Goal: Task Accomplishment & Management: Manage account settings

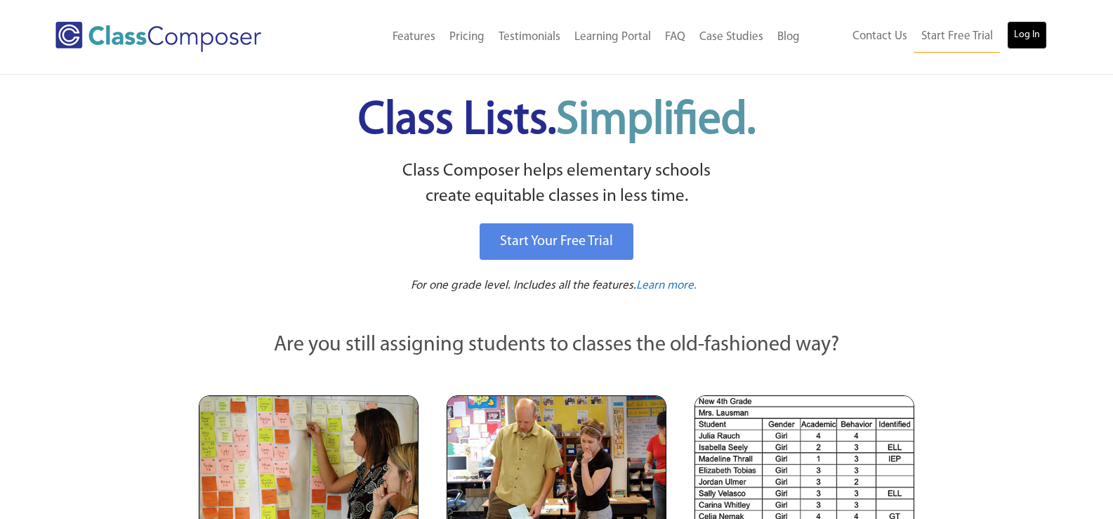
click at [1025, 33] on link "Log In" at bounding box center [1027, 35] width 40 height 28
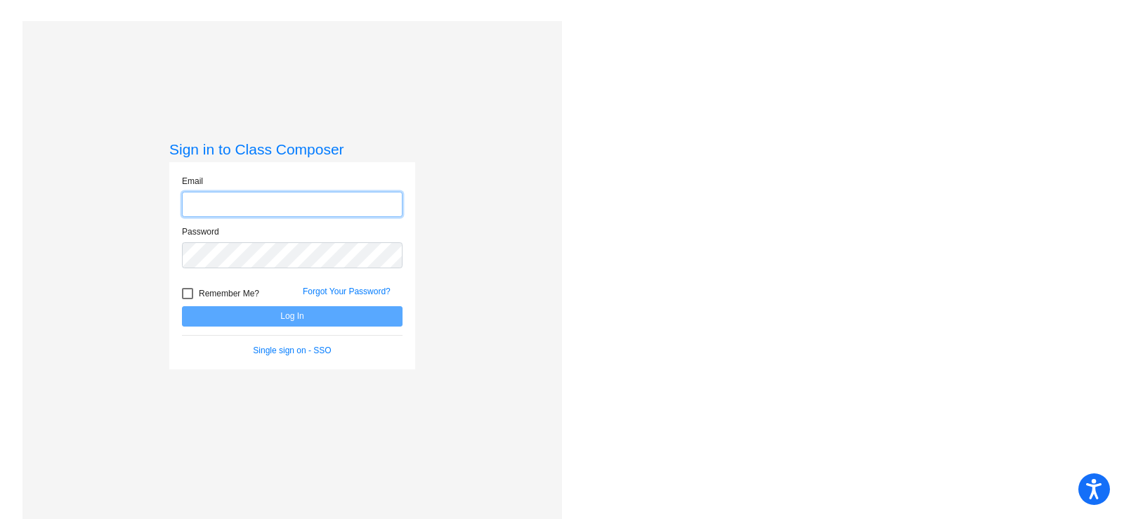
type input "[EMAIL_ADDRESS][DOMAIN_NAME]"
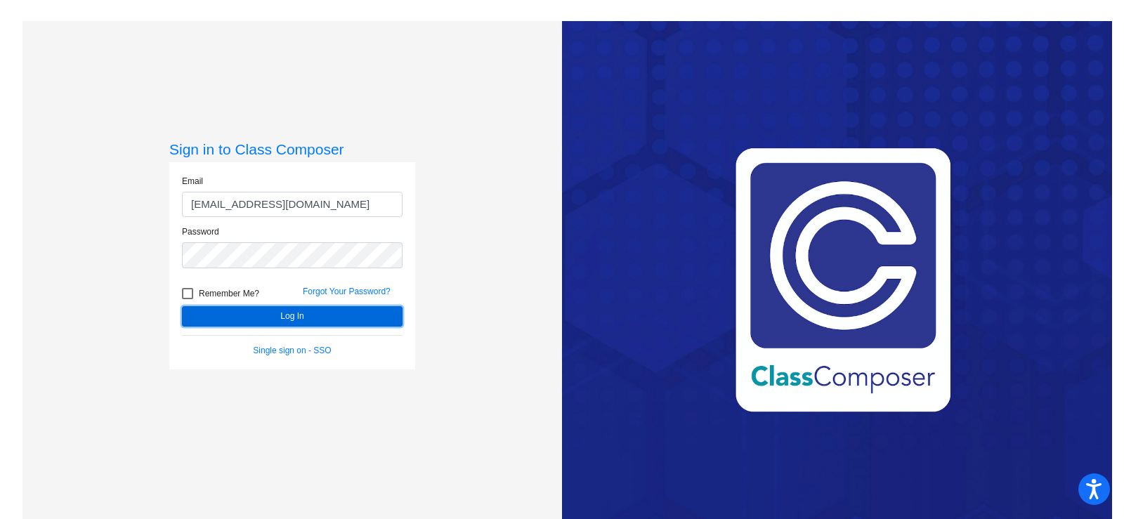
click at [282, 317] on button "Log In" at bounding box center [292, 316] width 221 height 20
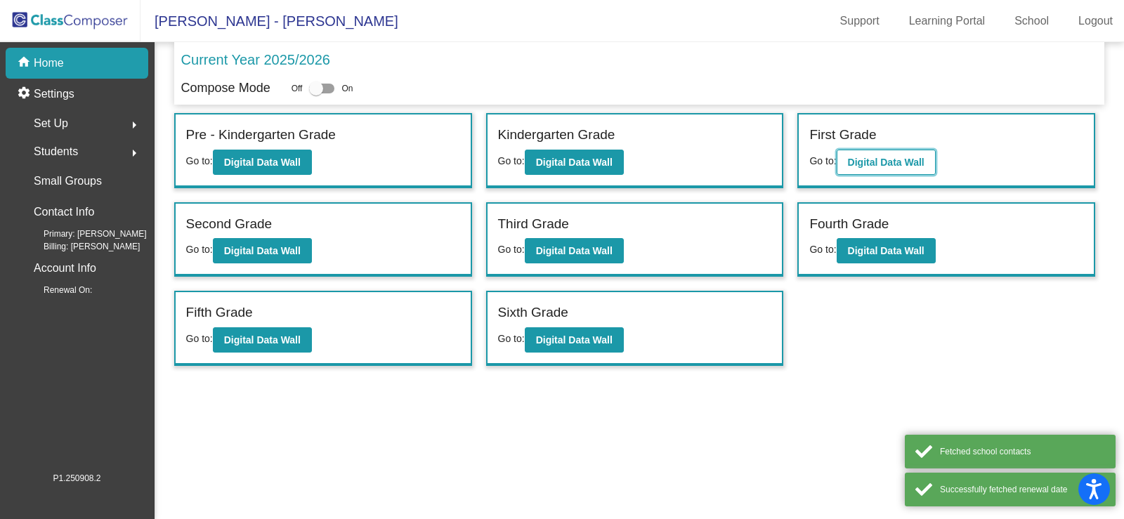
click at [914, 162] on b "Digital Data Wall" at bounding box center [886, 162] width 77 height 11
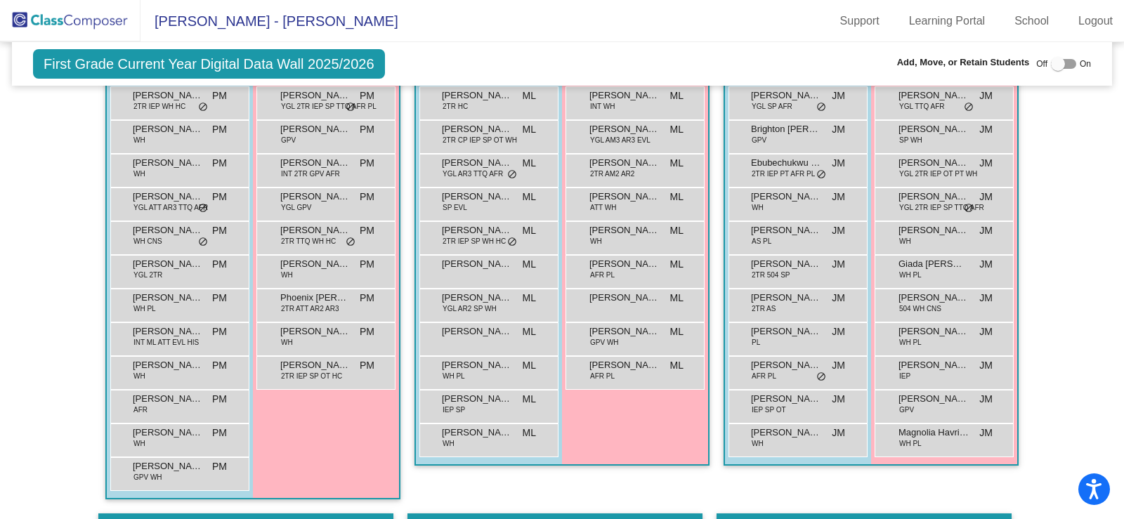
scroll to position [514, 0]
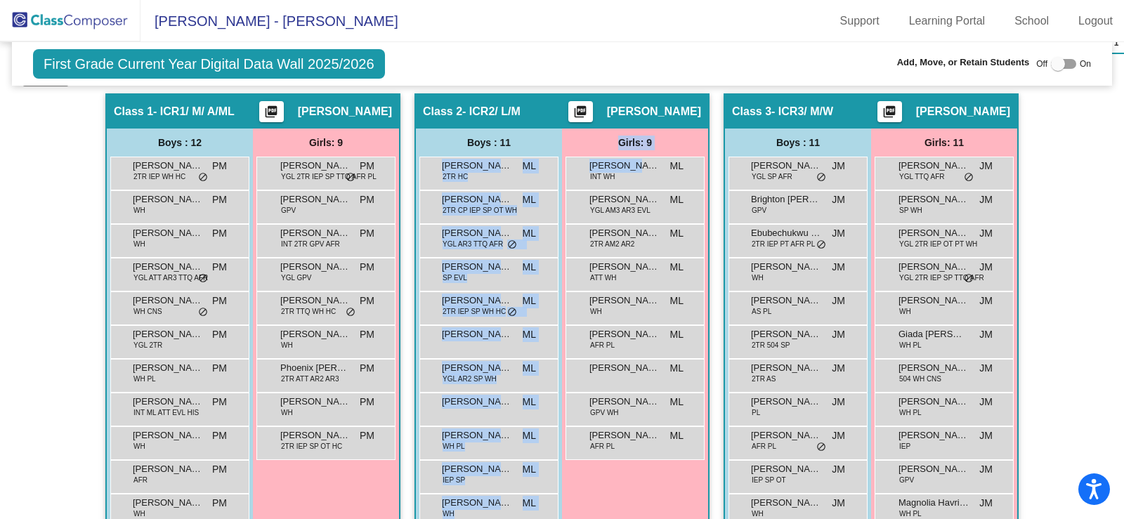
drag, startPoint x: 629, startPoint y: 171, endPoint x: 539, endPoint y: 187, distance: 90.5
click at [537, 188] on div "Boys : 11 [PERSON_NAME] 2TR HC ML lock do_not_disturb_alt Colton Latch 2TR CP I…" at bounding box center [562, 332] width 292 height 406
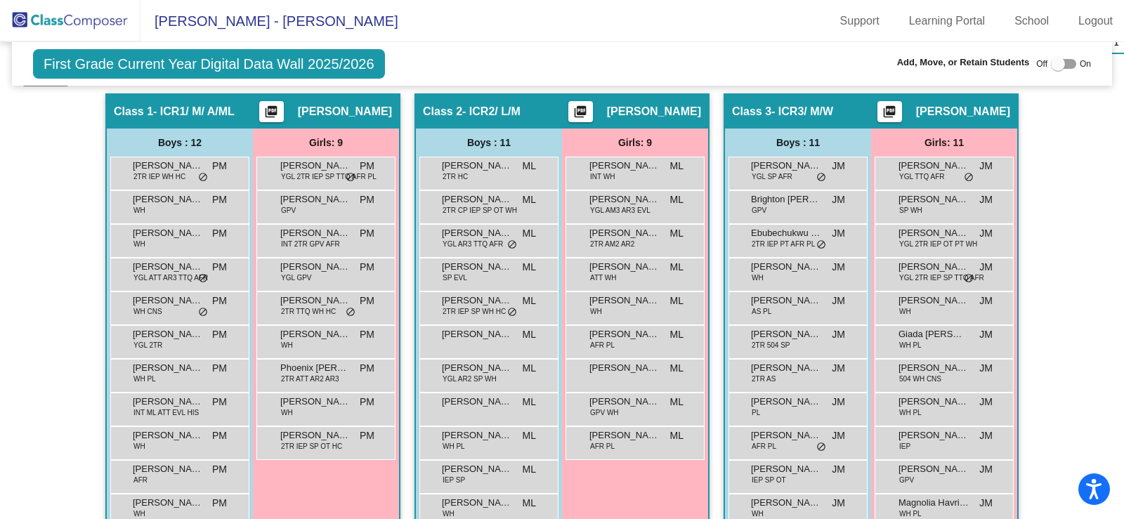
click at [561, 76] on div "First Grade Current Year Digital Data Wall 2025/2026 Add, Move, or Retain Stude…" at bounding box center [562, 64] width 1100 height 44
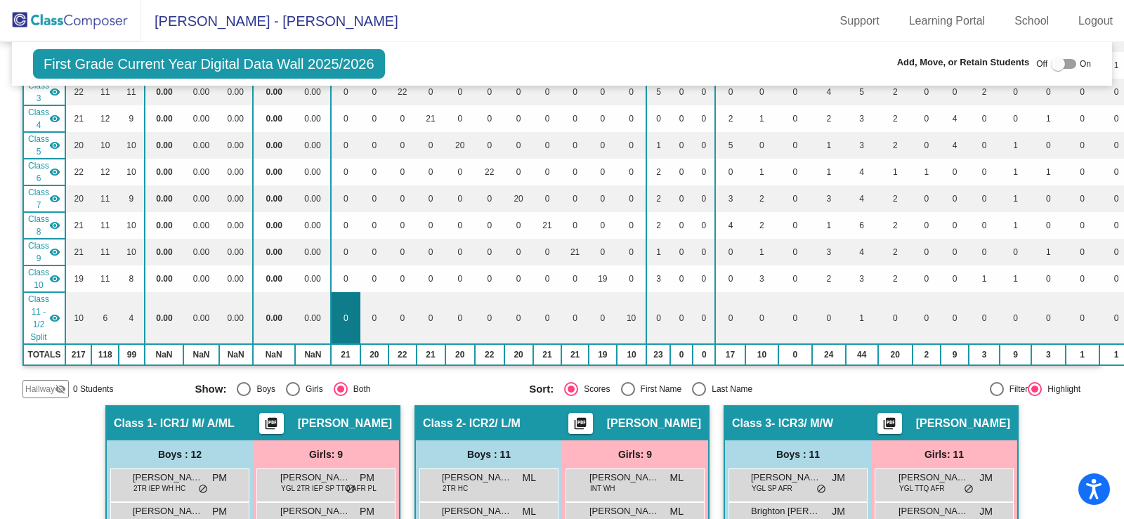
scroll to position [0, 0]
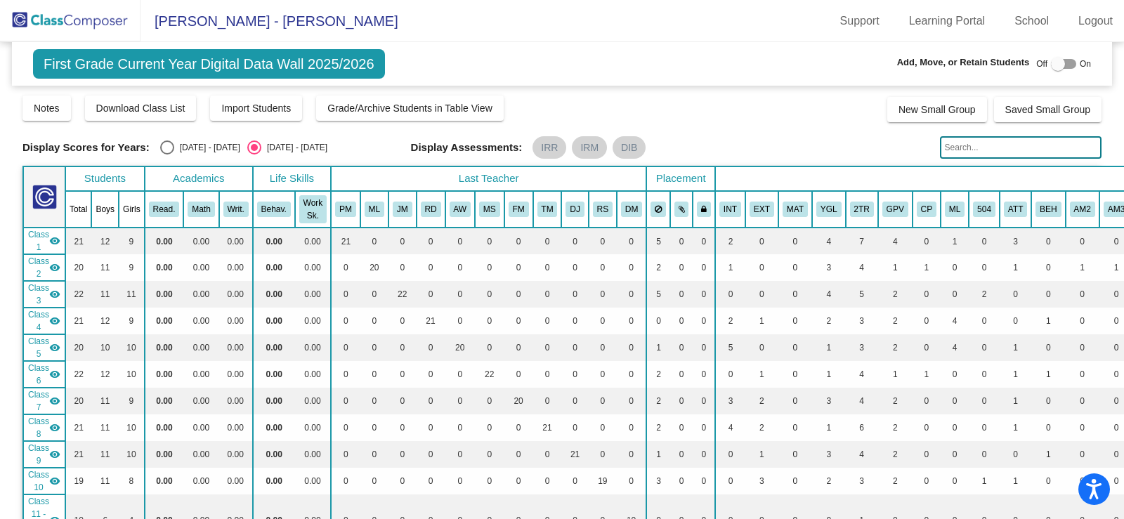
click at [167, 148] on div "Select an option" at bounding box center [167, 148] width 0 height 0
click at [166, 155] on input "[DATE] - [DATE]" at bounding box center [166, 155] width 1 height 1
radio input "true"
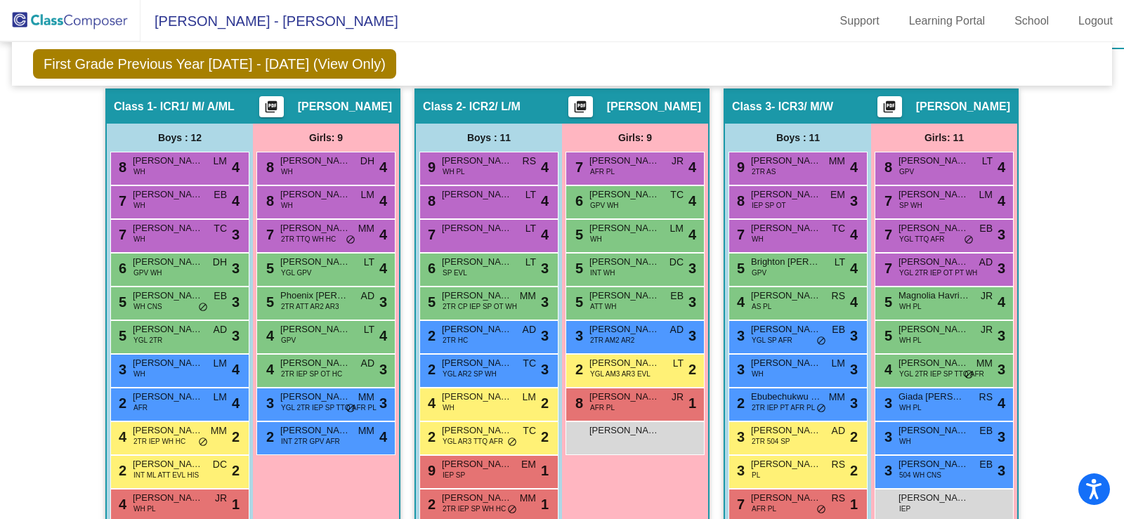
scroll to position [492, 0]
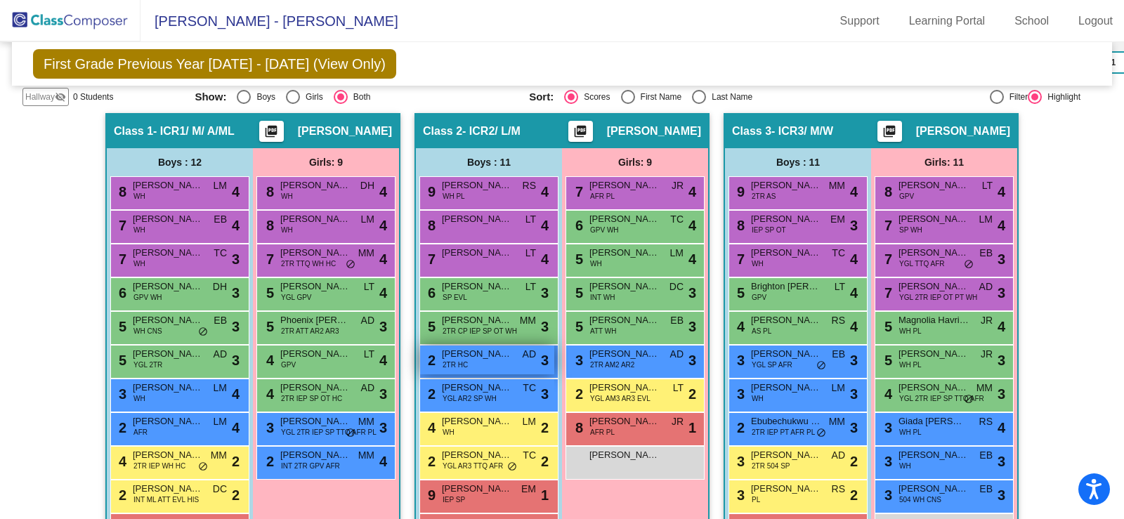
click at [476, 358] on span "[PERSON_NAME]" at bounding box center [477, 354] width 70 height 14
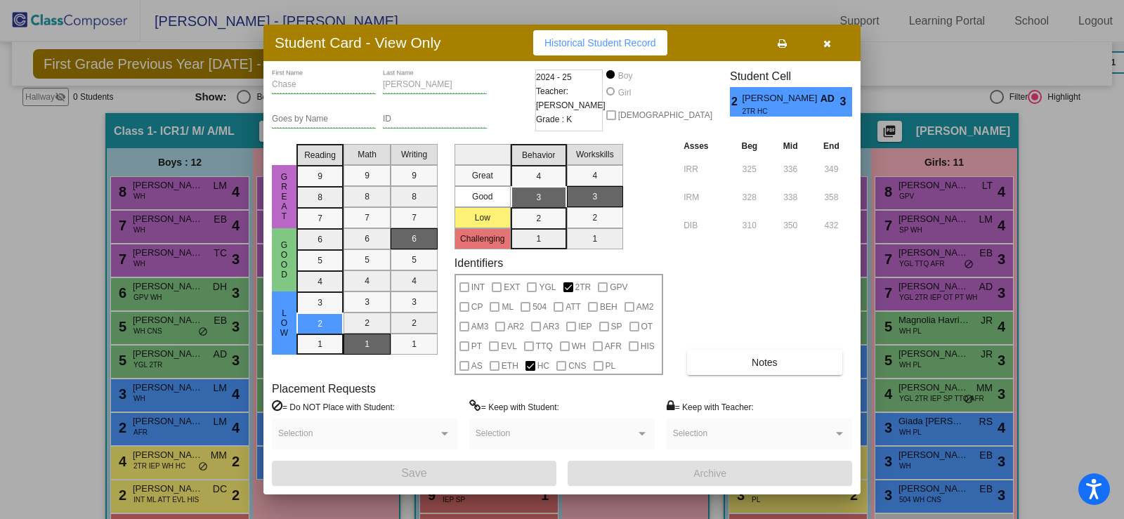
click at [825, 40] on icon "button" at bounding box center [827, 44] width 8 height 10
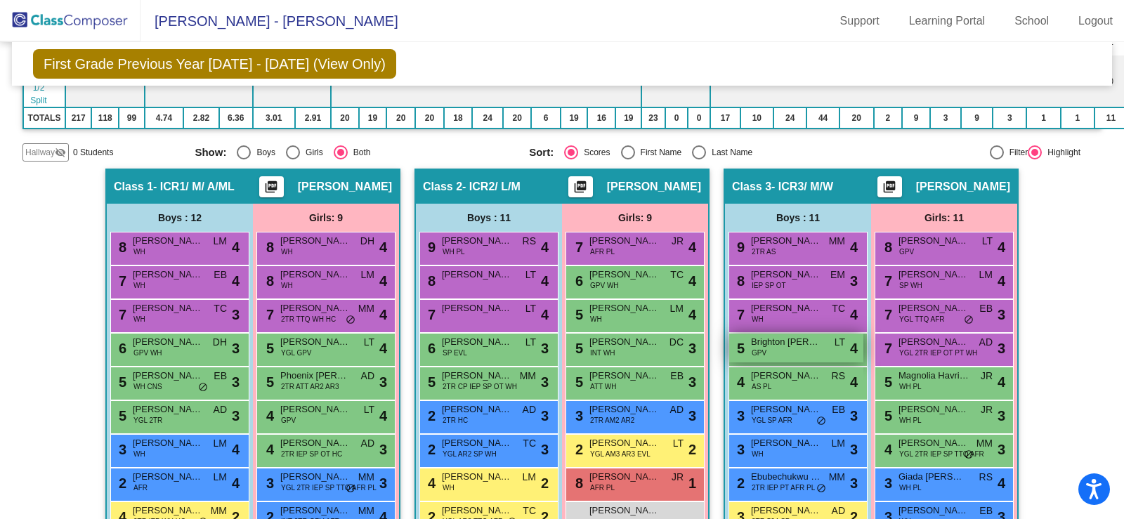
scroll to position [421, 0]
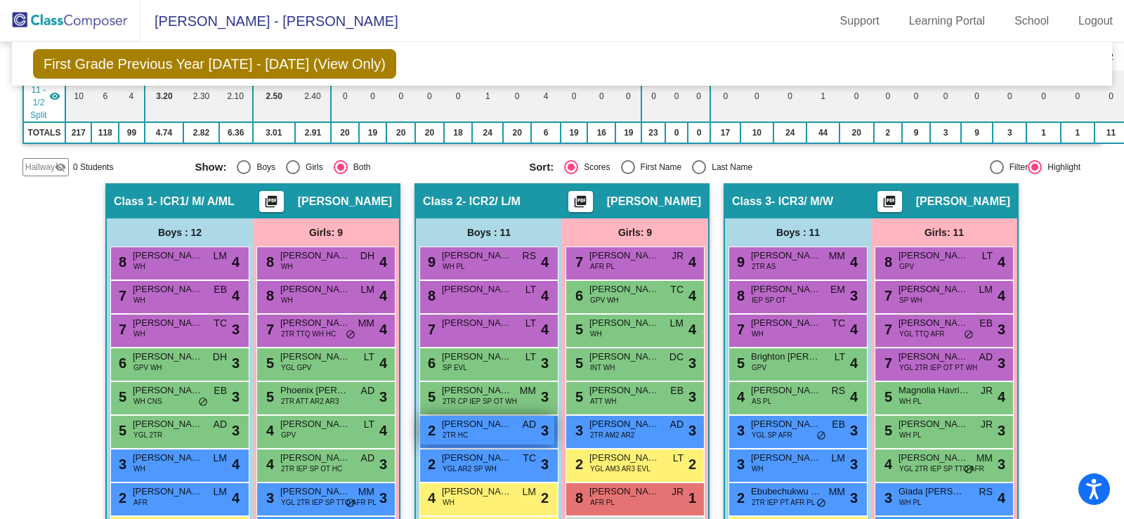
click at [499, 436] on div "2 [PERSON_NAME] 2TR HC AD lock do_not_disturb_alt 3" at bounding box center [487, 430] width 134 height 29
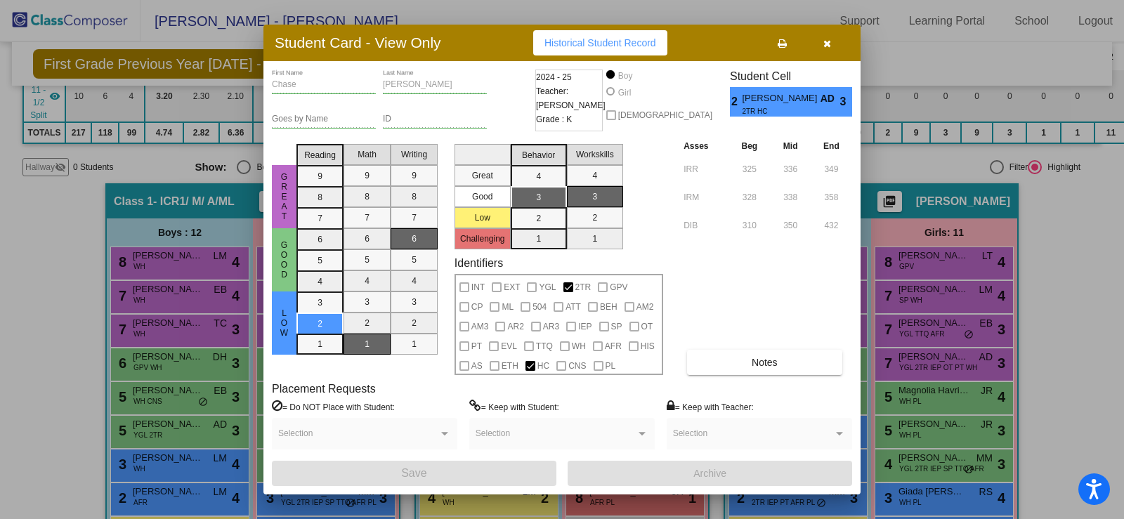
click at [821, 38] on button "button" at bounding box center [826, 42] width 45 height 25
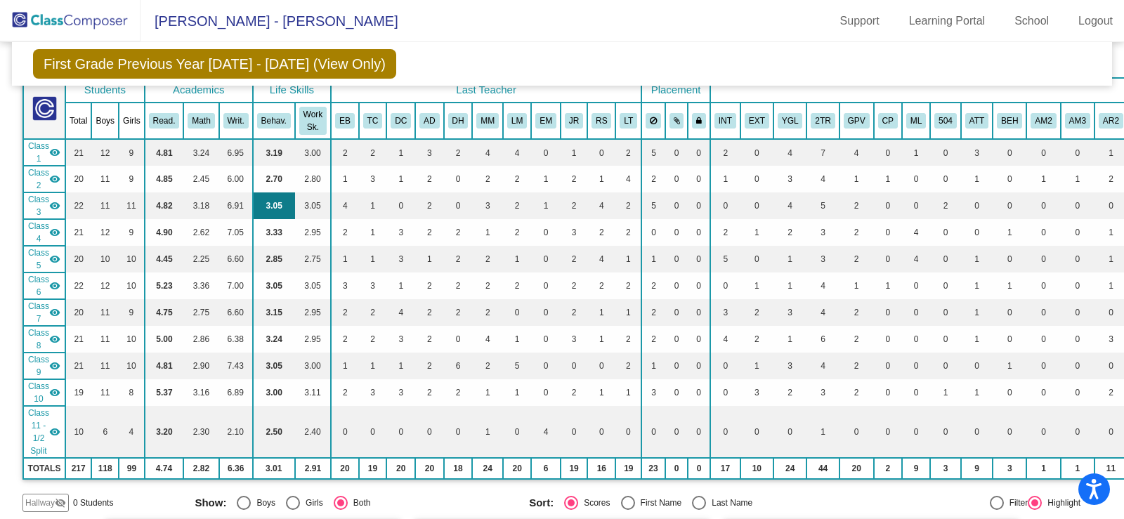
scroll to position [0, 0]
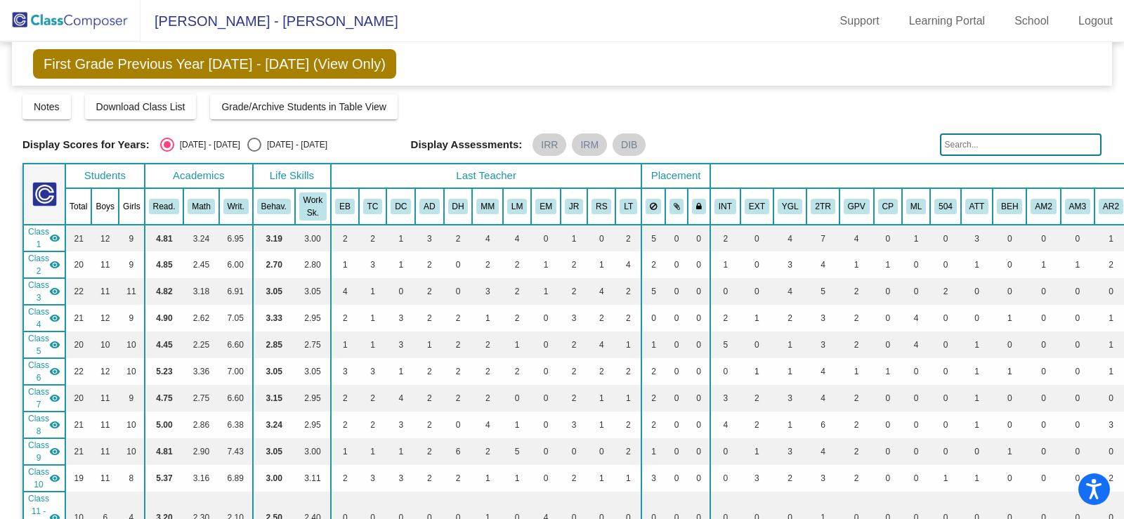
click at [247, 141] on div "Select an option" at bounding box center [254, 145] width 14 height 14
click at [254, 152] on input "[DATE] - [DATE]" at bounding box center [254, 152] width 1 height 1
radio input "true"
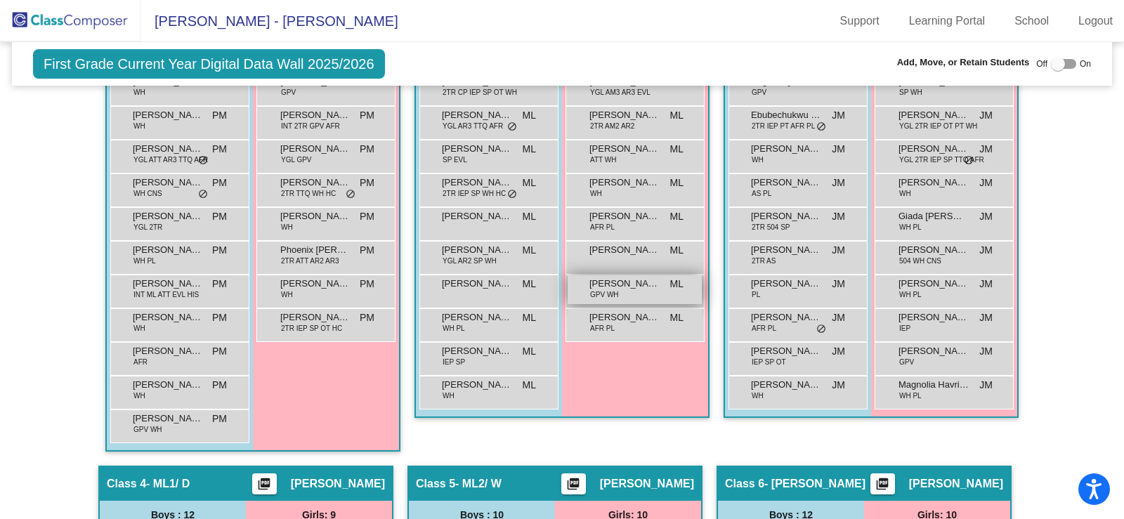
scroll to position [492, 0]
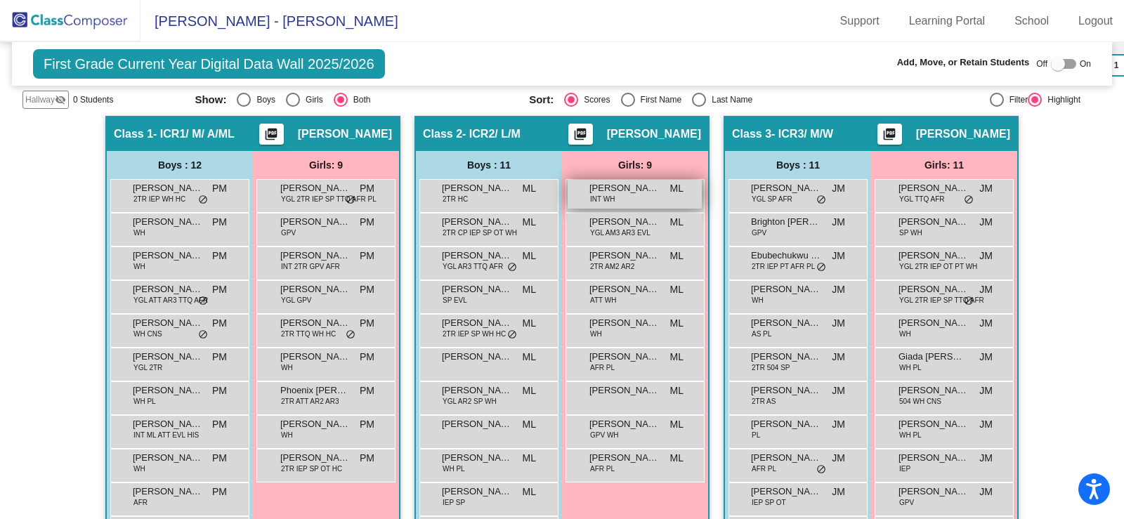
click at [620, 181] on div "[PERSON_NAME] INT WH ML lock do_not_disturb_alt" at bounding box center [635, 194] width 134 height 29
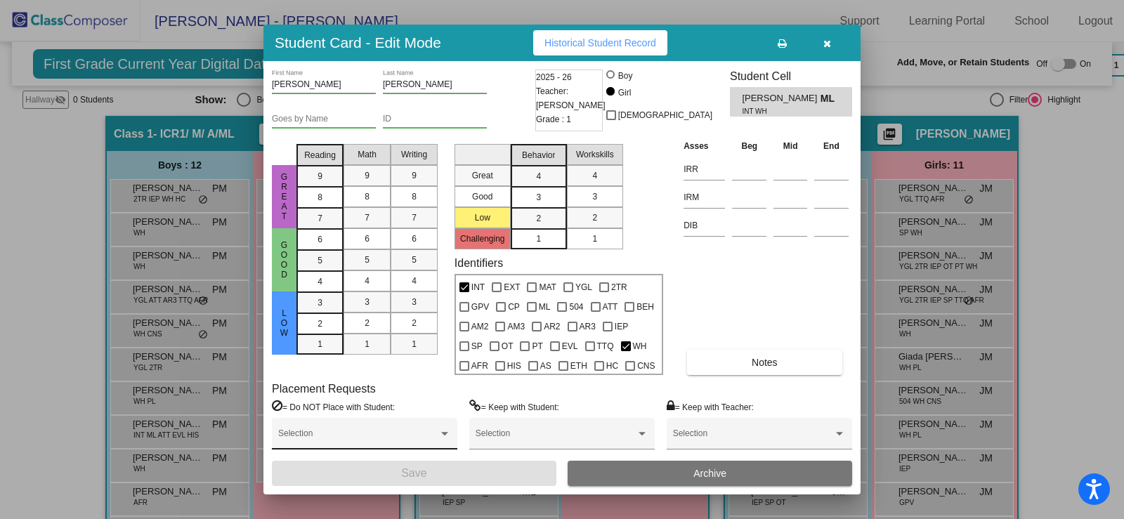
click at [346, 432] on div "Selection" at bounding box center [364, 436] width 173 height 25
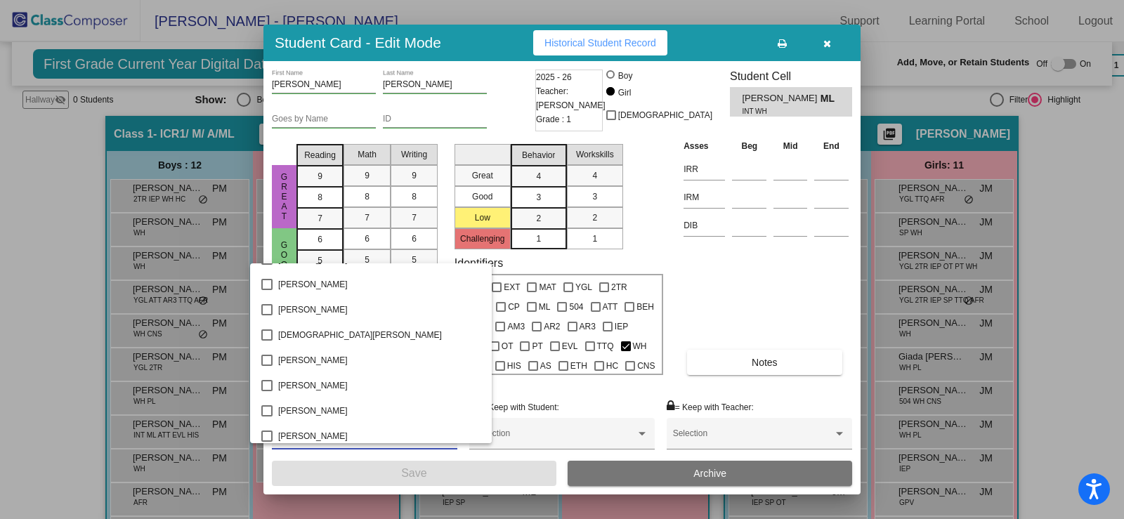
scroll to position [983, 0]
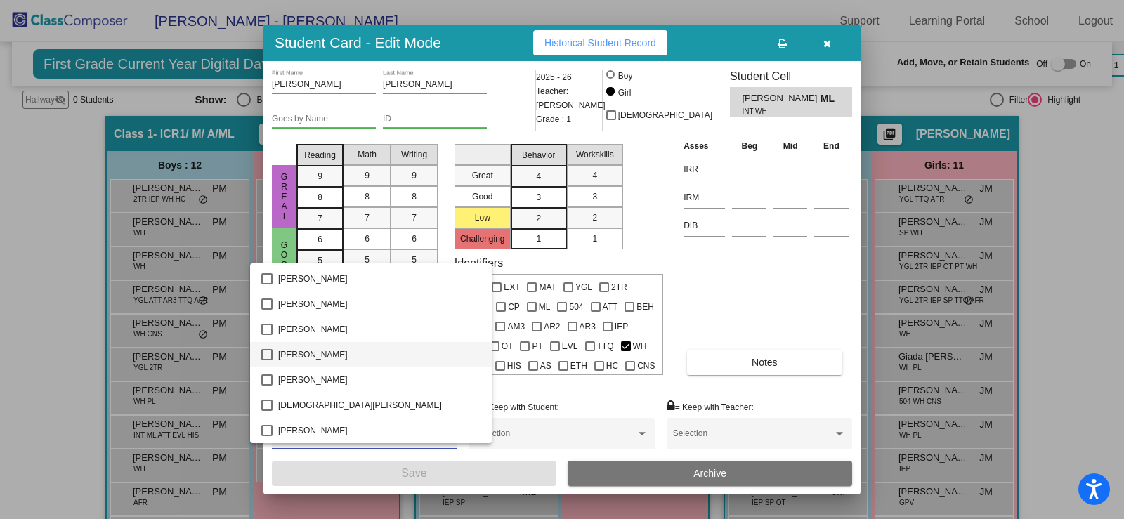
click at [292, 358] on span "[PERSON_NAME]" at bounding box center [379, 354] width 202 height 25
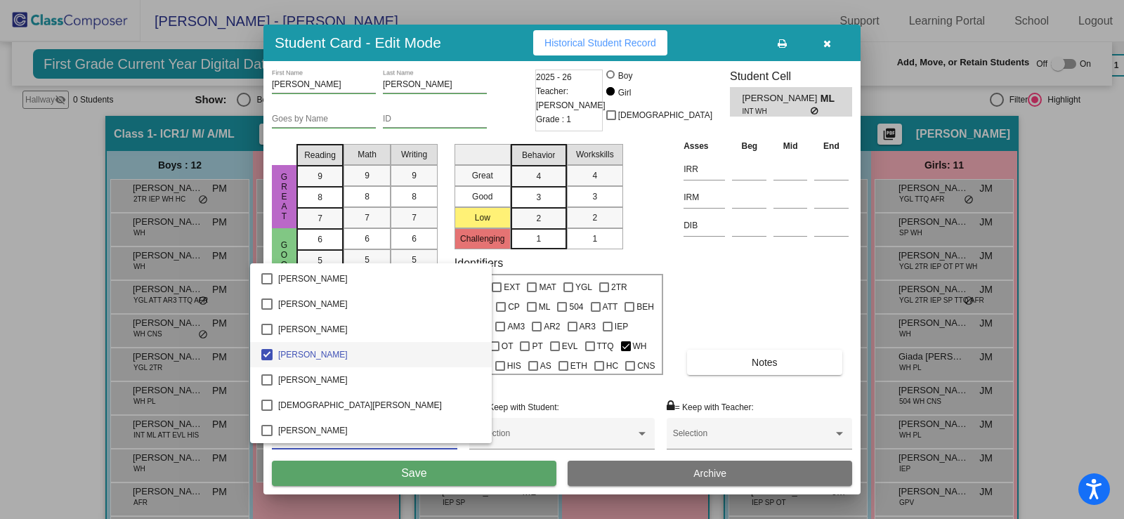
click at [417, 477] on div at bounding box center [562, 259] width 1124 height 519
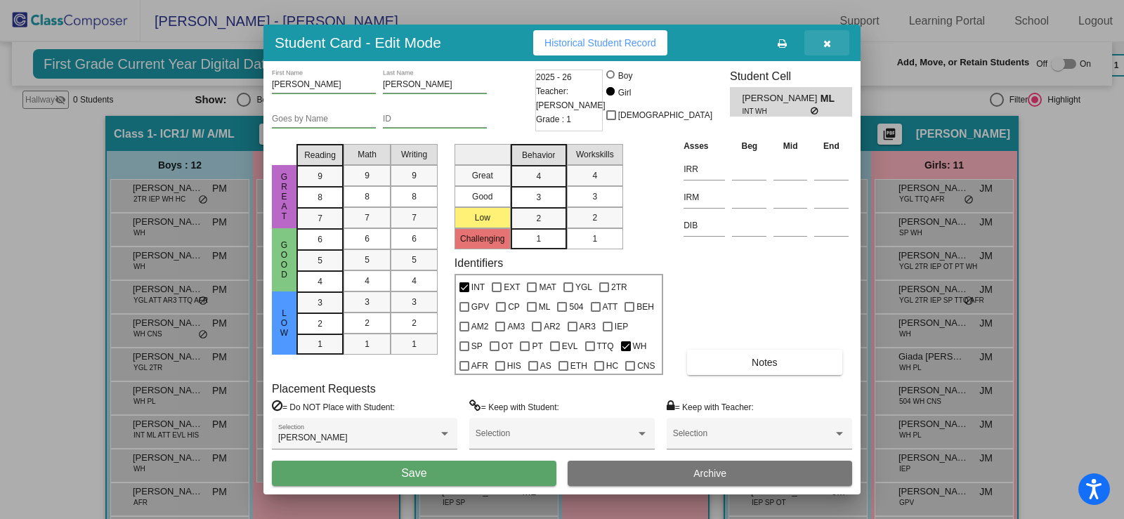
click at [825, 38] on span "button" at bounding box center [827, 42] width 8 height 11
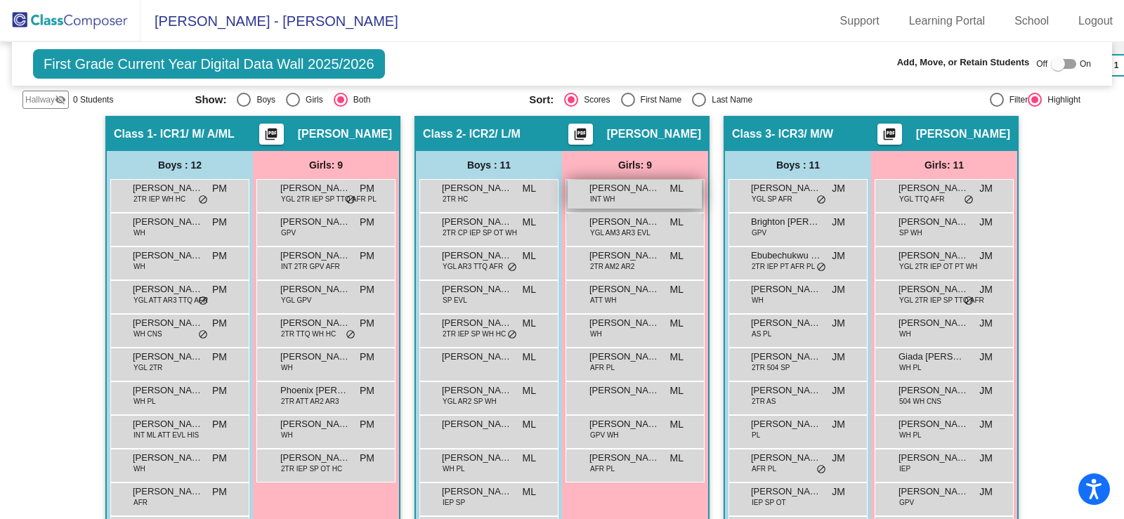
click at [649, 200] on div "[PERSON_NAME] INT WH ML lock do_not_disturb_alt" at bounding box center [635, 194] width 134 height 29
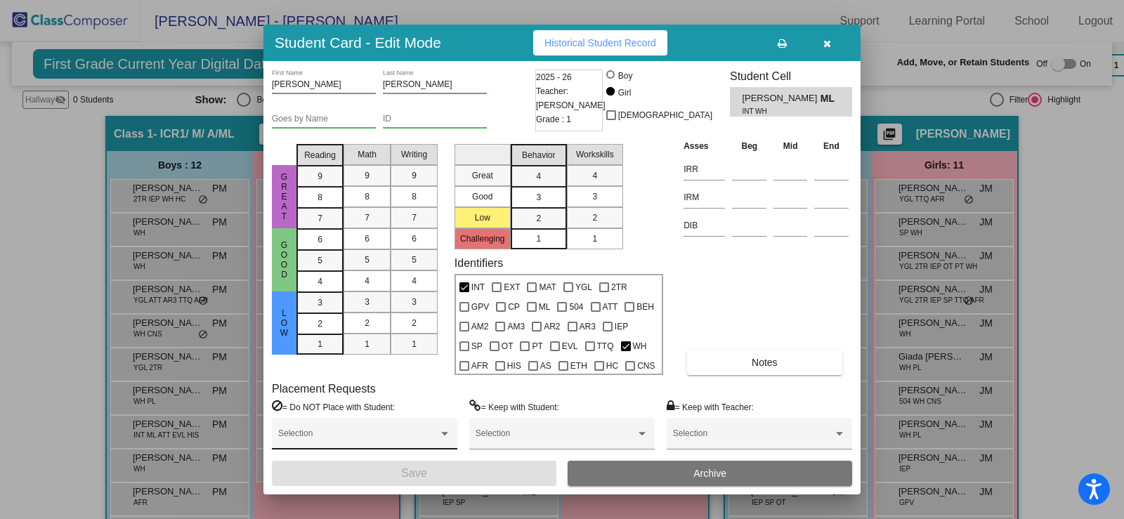
click at [391, 434] on span at bounding box center [358, 438] width 160 height 10
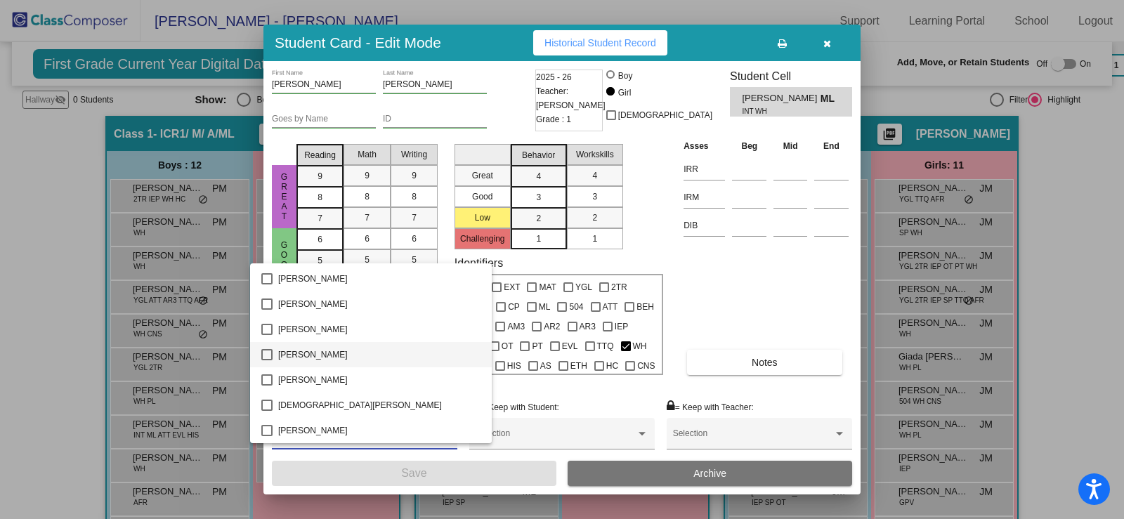
click at [349, 356] on span "[PERSON_NAME]" at bounding box center [379, 354] width 202 height 25
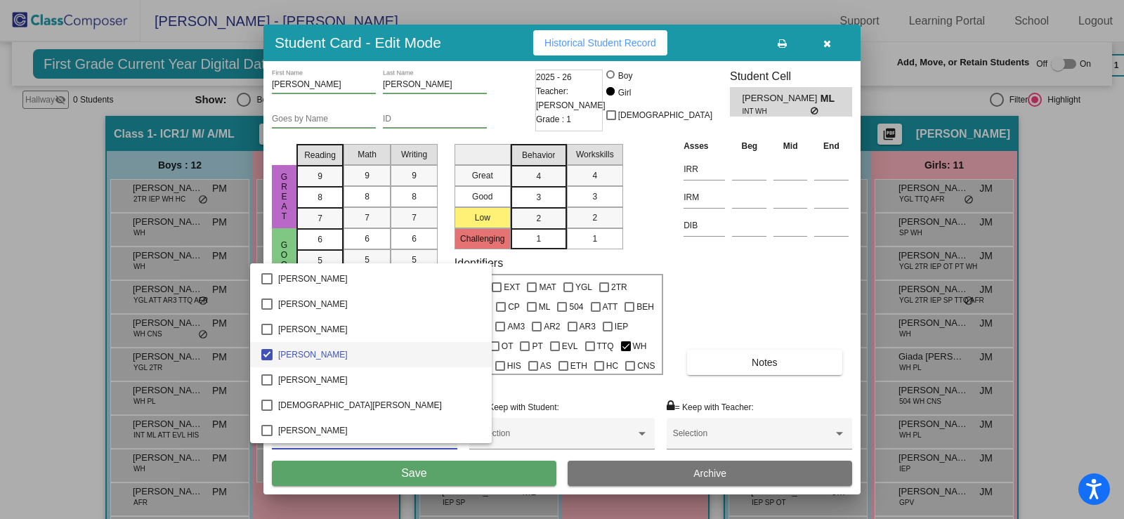
click at [431, 480] on div at bounding box center [562, 259] width 1124 height 519
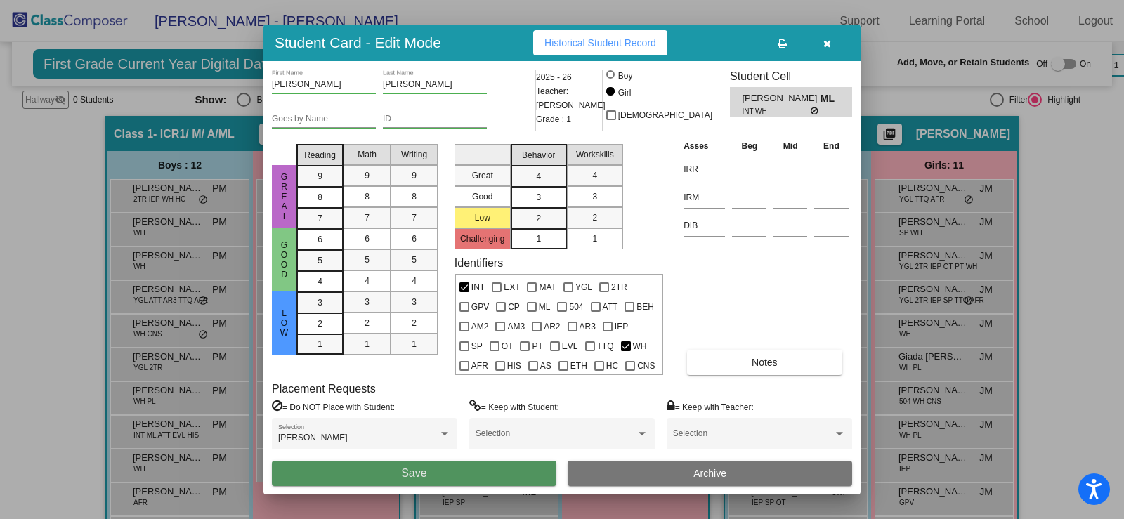
click at [428, 469] on button "Save" at bounding box center [414, 473] width 284 height 25
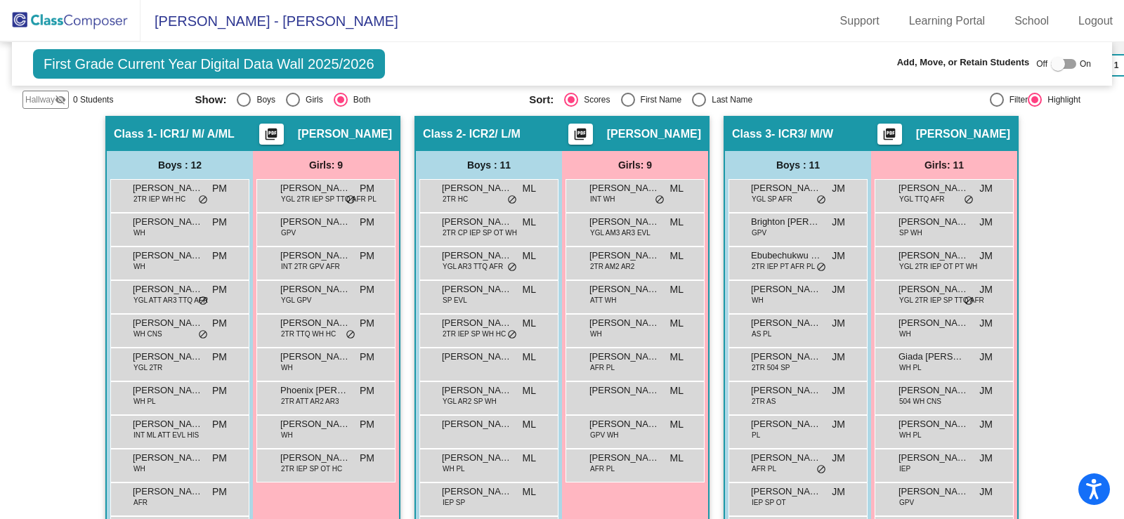
click at [41, 103] on span "Hallway" at bounding box center [40, 99] width 30 height 13
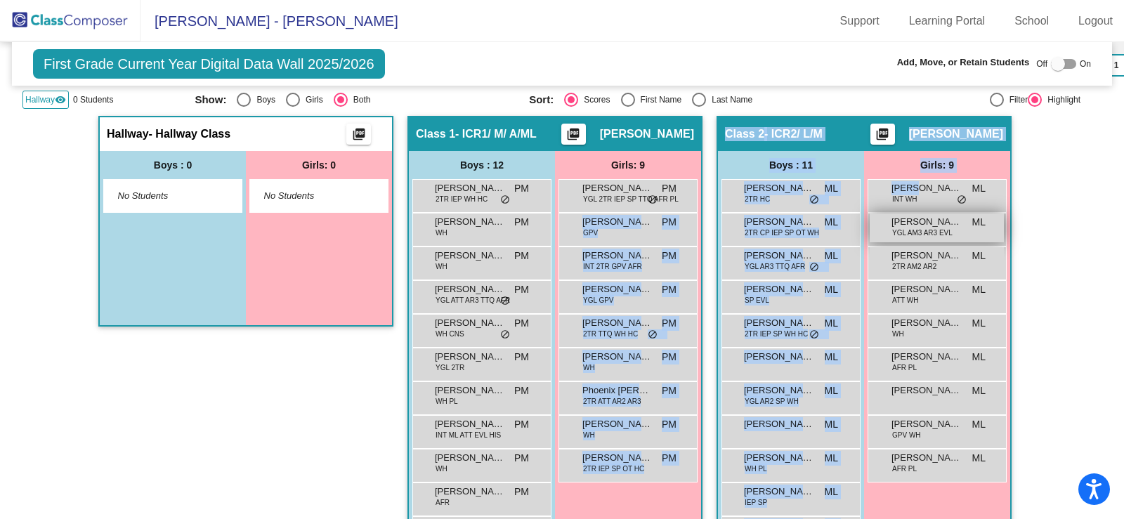
drag, startPoint x: 910, startPoint y: 188, endPoint x: 926, endPoint y: 233, distance: 48.0
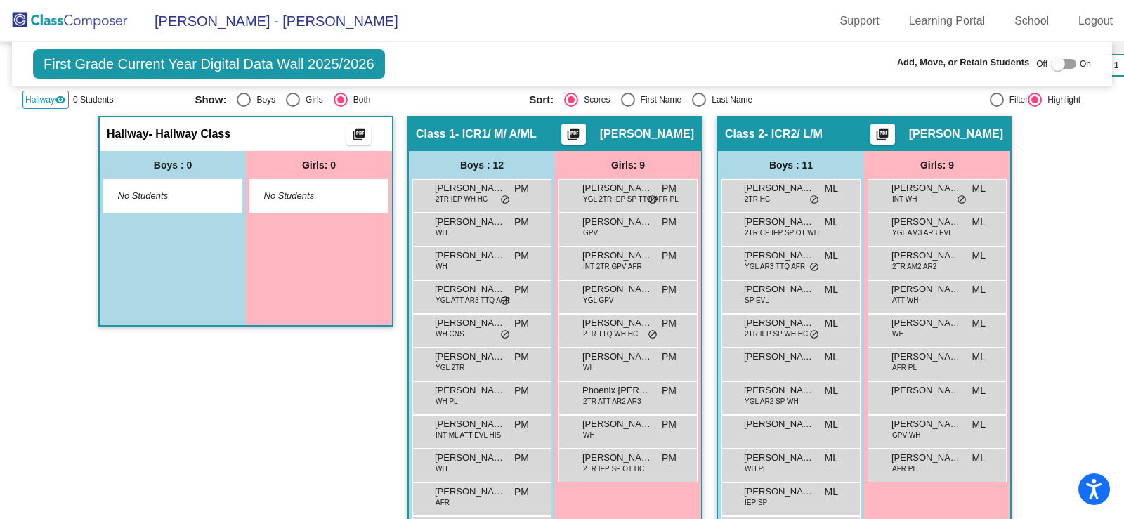
click at [1067, 65] on div at bounding box center [1063, 64] width 25 height 10
checkbox input "true"
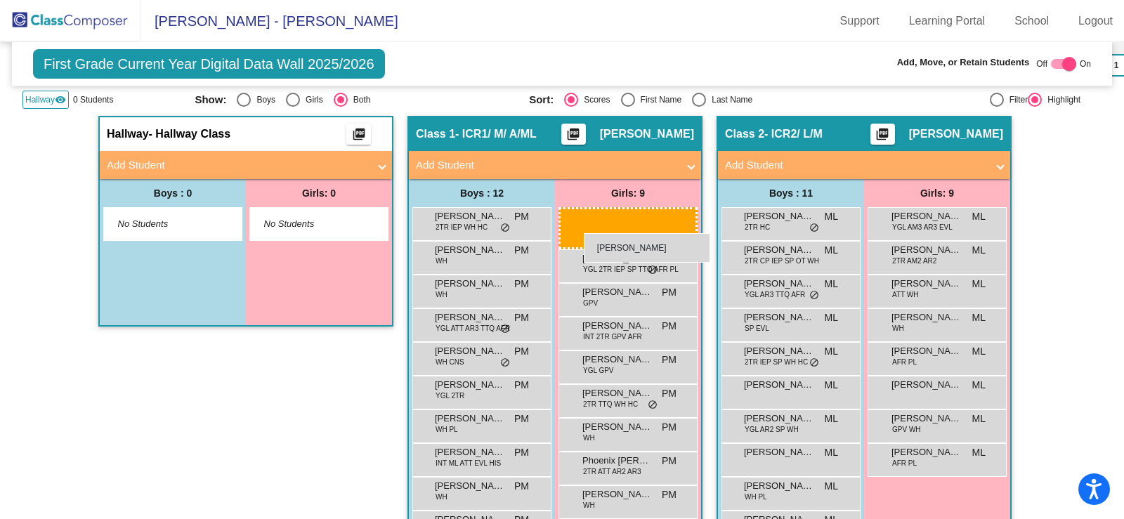
drag, startPoint x: 924, startPoint y: 225, endPoint x: 584, endPoint y: 233, distance: 340.1
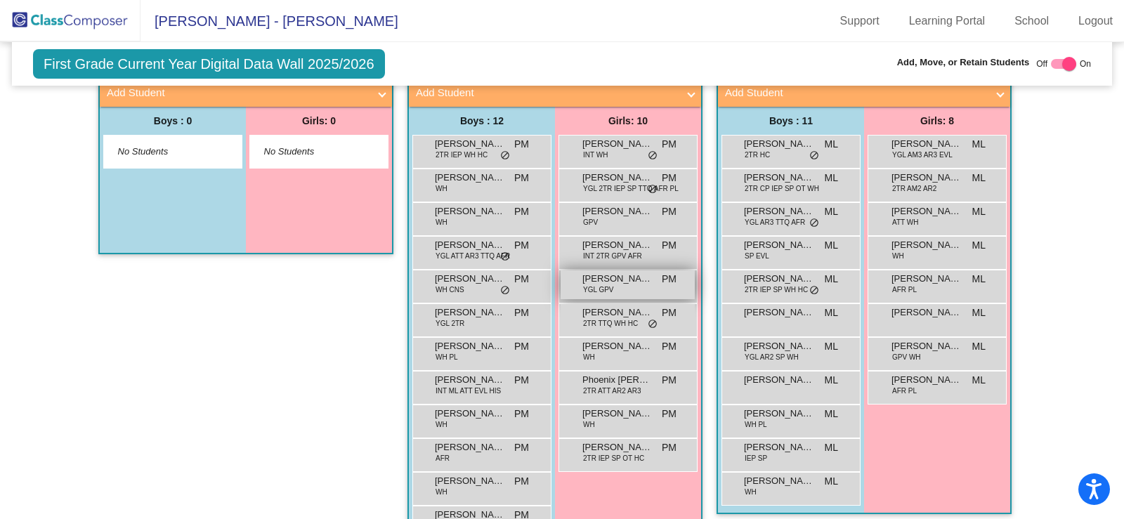
scroll to position [562, 0]
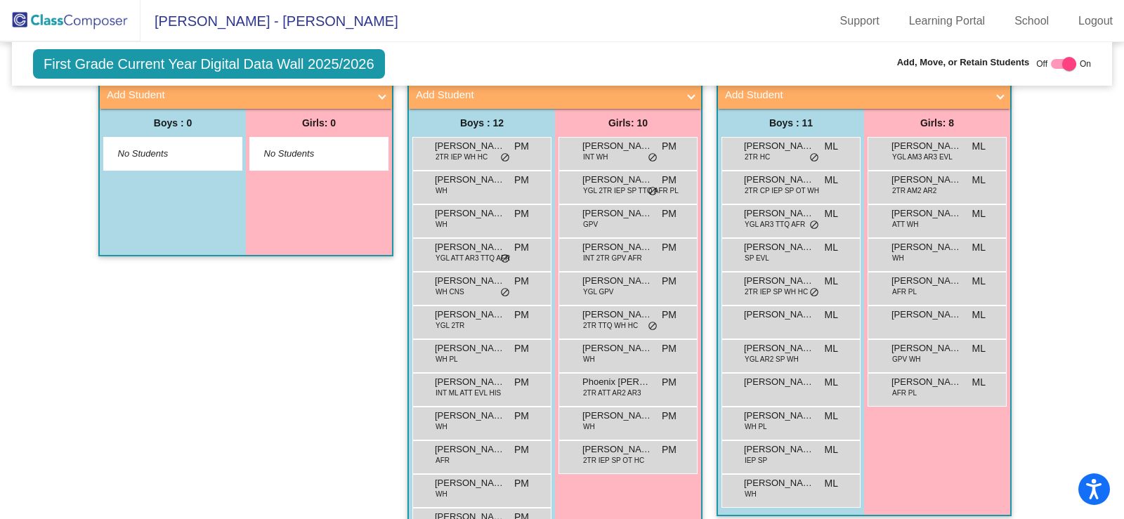
click at [70, 27] on img at bounding box center [70, 20] width 140 height 41
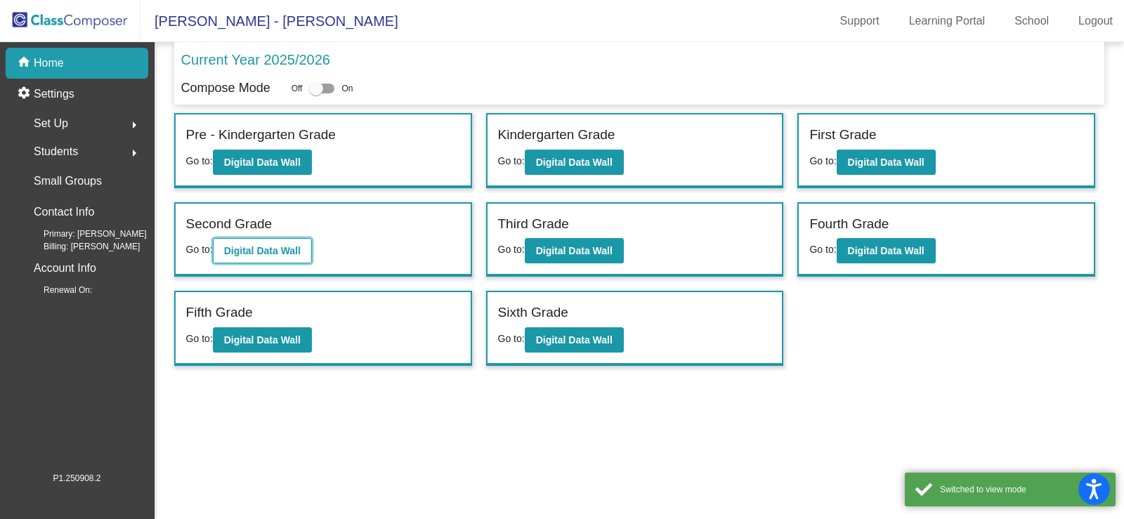
click at [275, 247] on b "Digital Data Wall" at bounding box center [262, 250] width 77 height 11
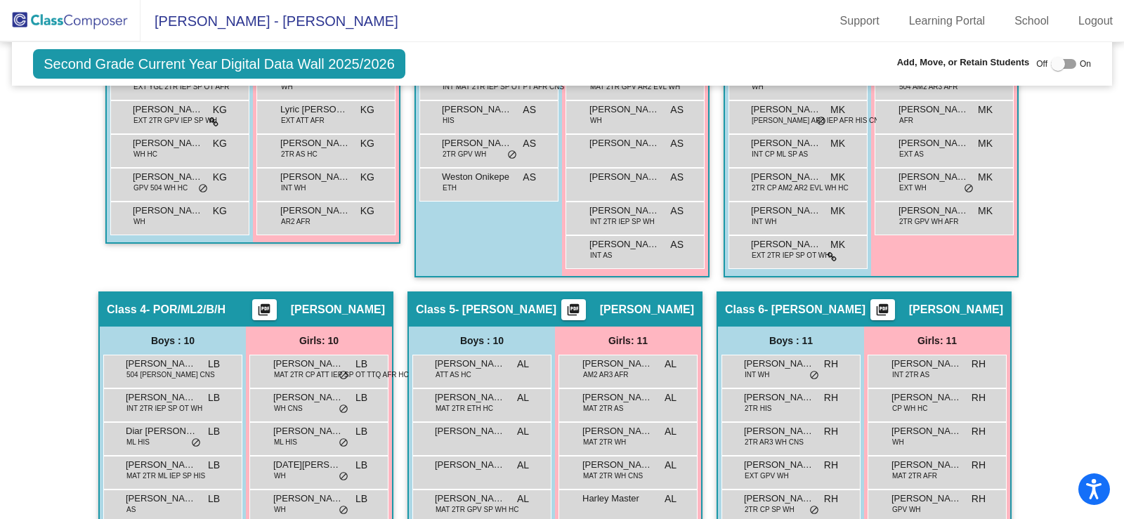
scroll to position [983, 0]
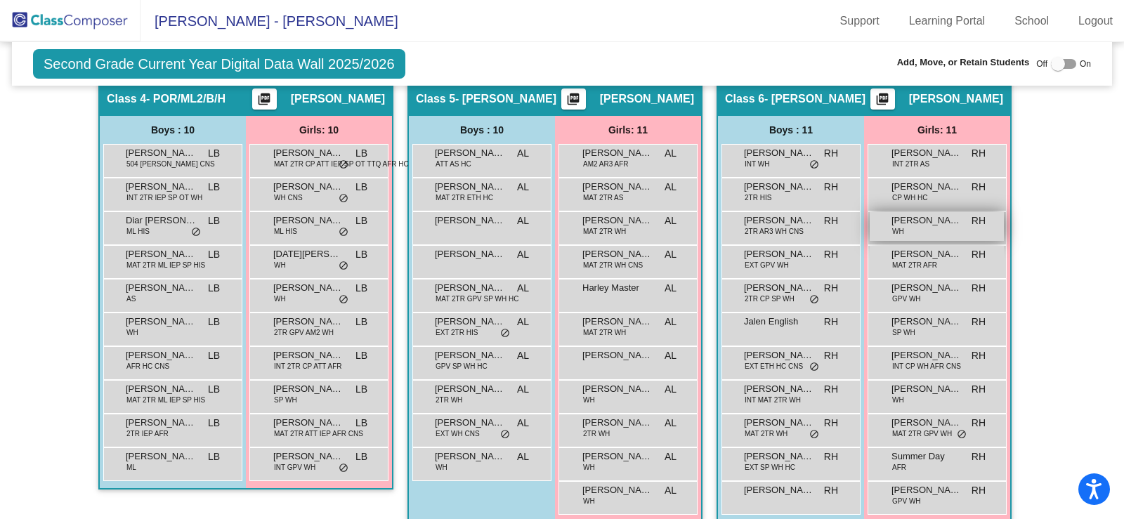
click at [908, 223] on span "[PERSON_NAME]" at bounding box center [926, 221] width 70 height 14
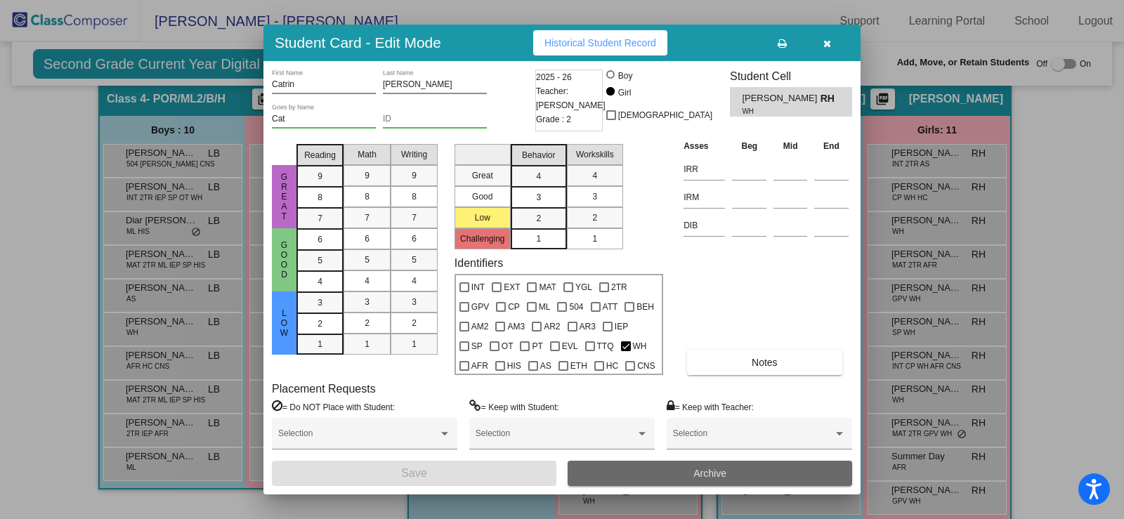
click at [708, 476] on span "Archive" at bounding box center [709, 473] width 33 height 11
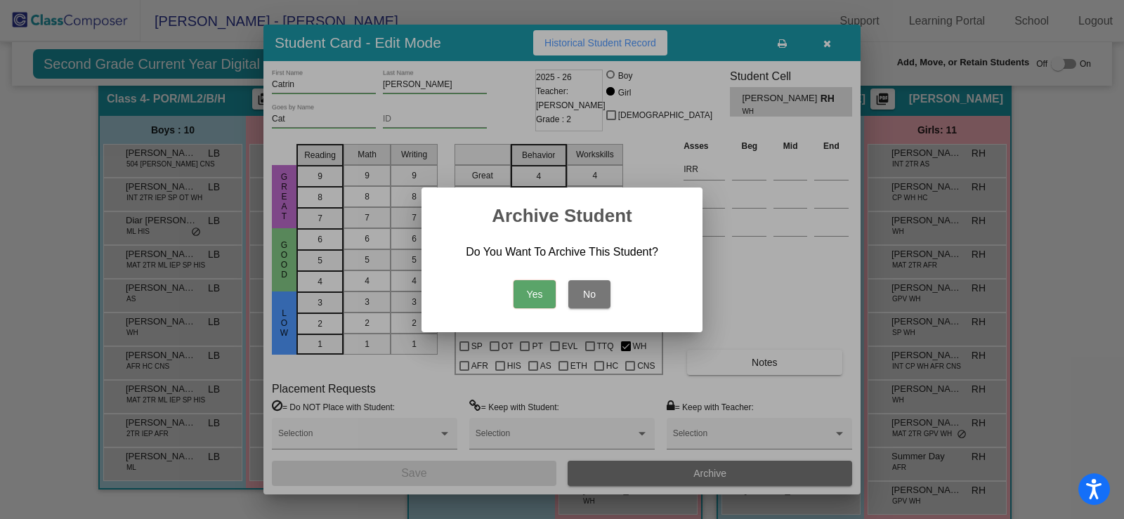
click at [536, 289] on button "Yes" at bounding box center [534, 294] width 42 height 28
